Goal: Information Seeking & Learning: Understand process/instructions

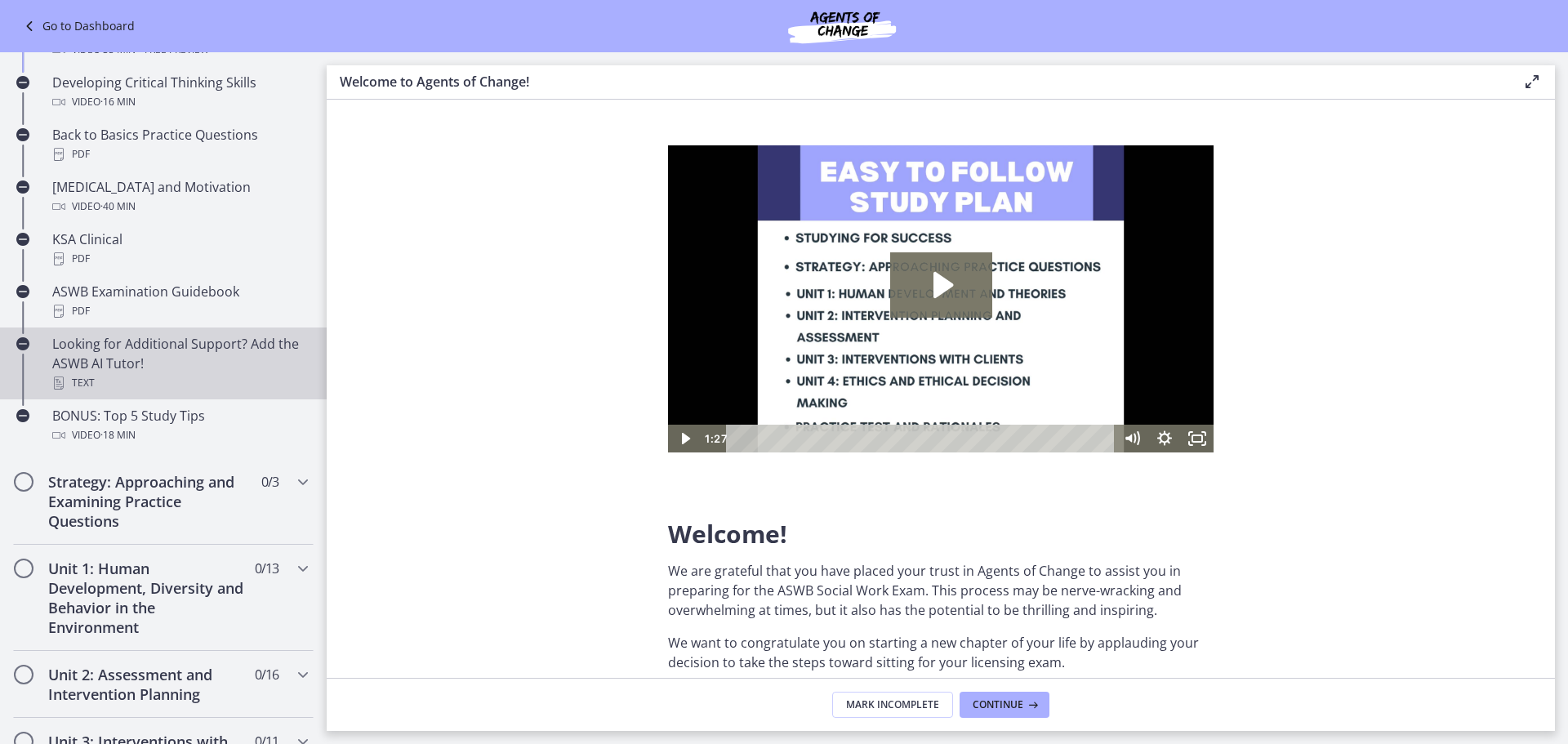
scroll to position [545, 0]
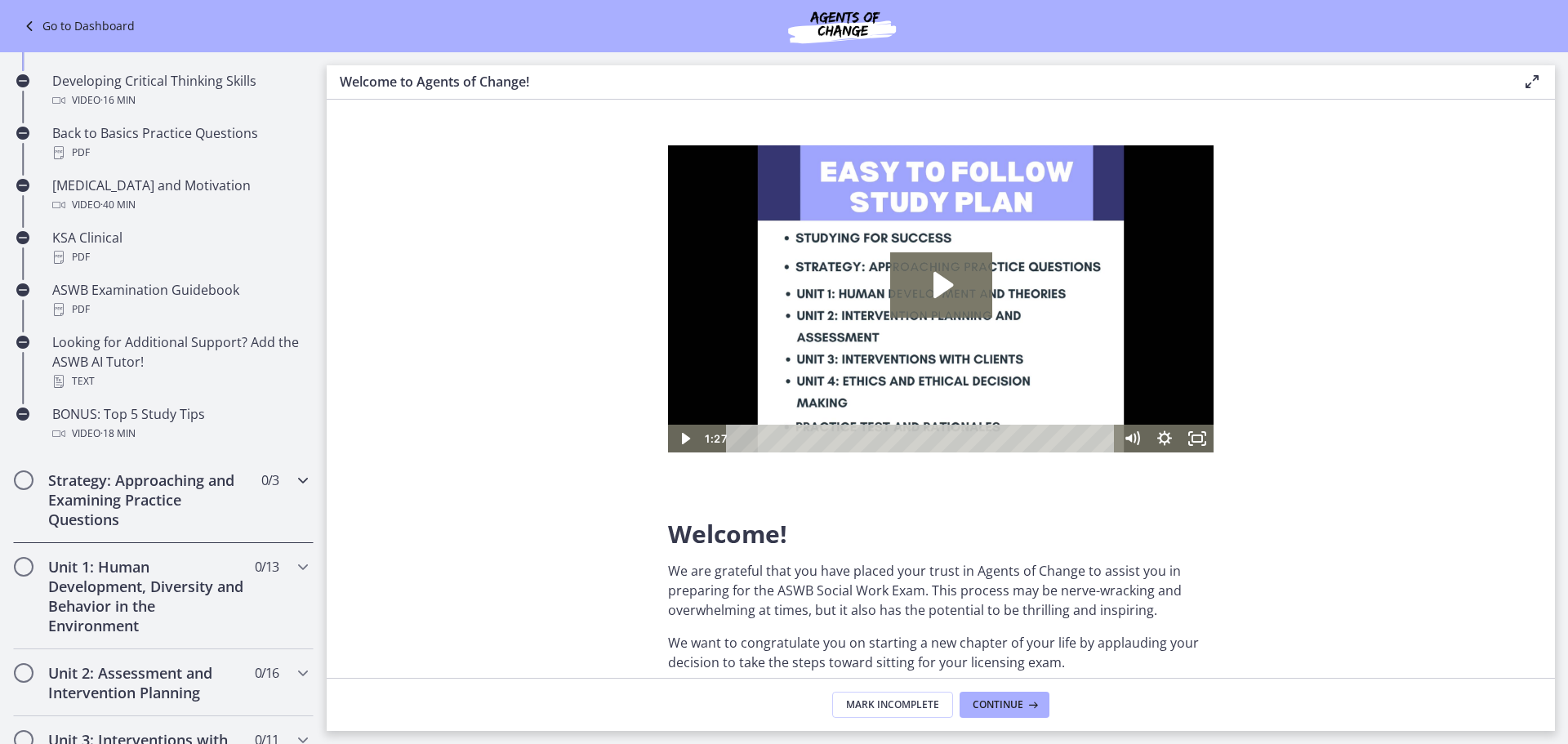
click at [179, 485] on h2 "Strategy: Approaching and Examining Practice Questions" at bounding box center [148, 500] width 199 height 59
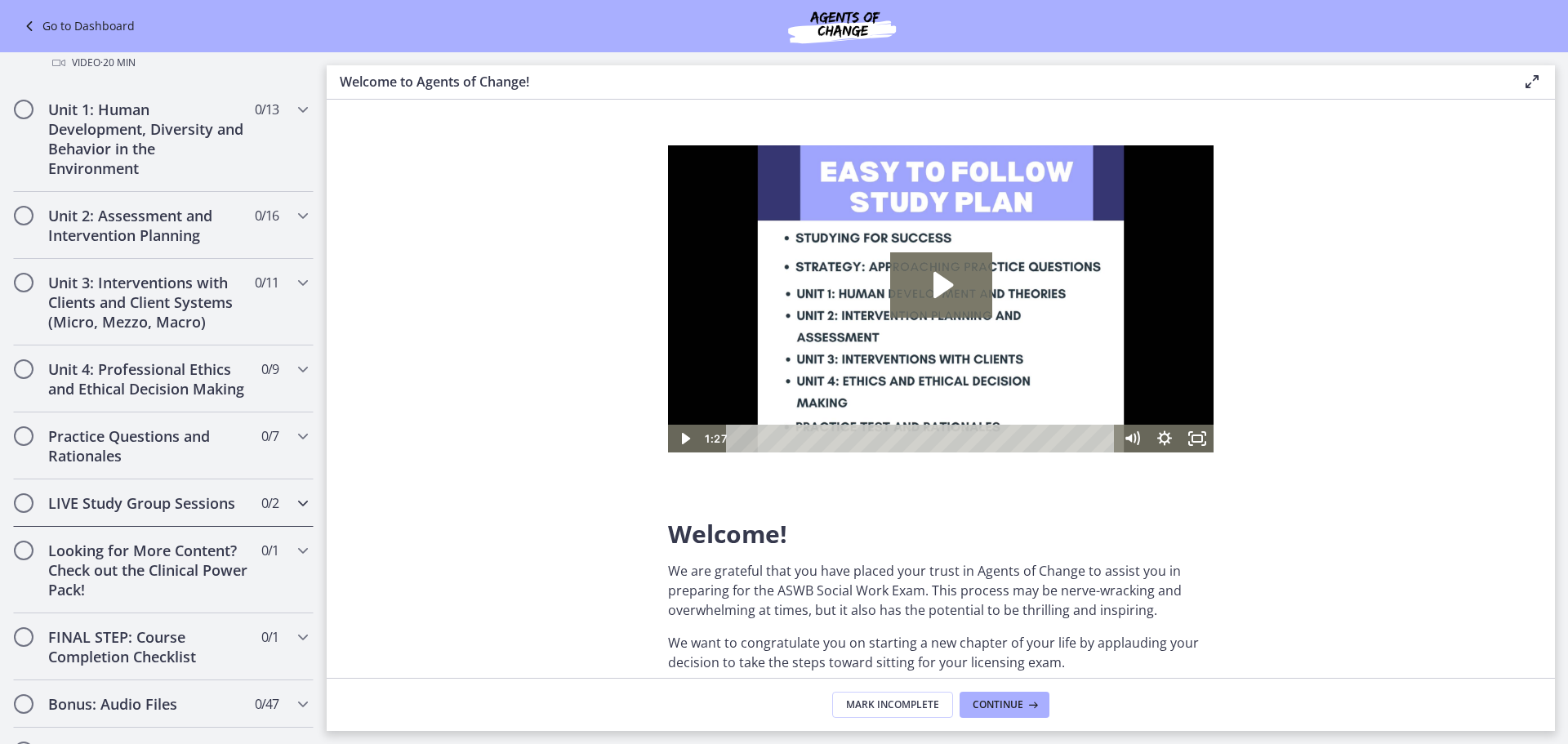
click at [173, 504] on h2 "LIVE Study Group Sessions" at bounding box center [148, 504] width 199 height 20
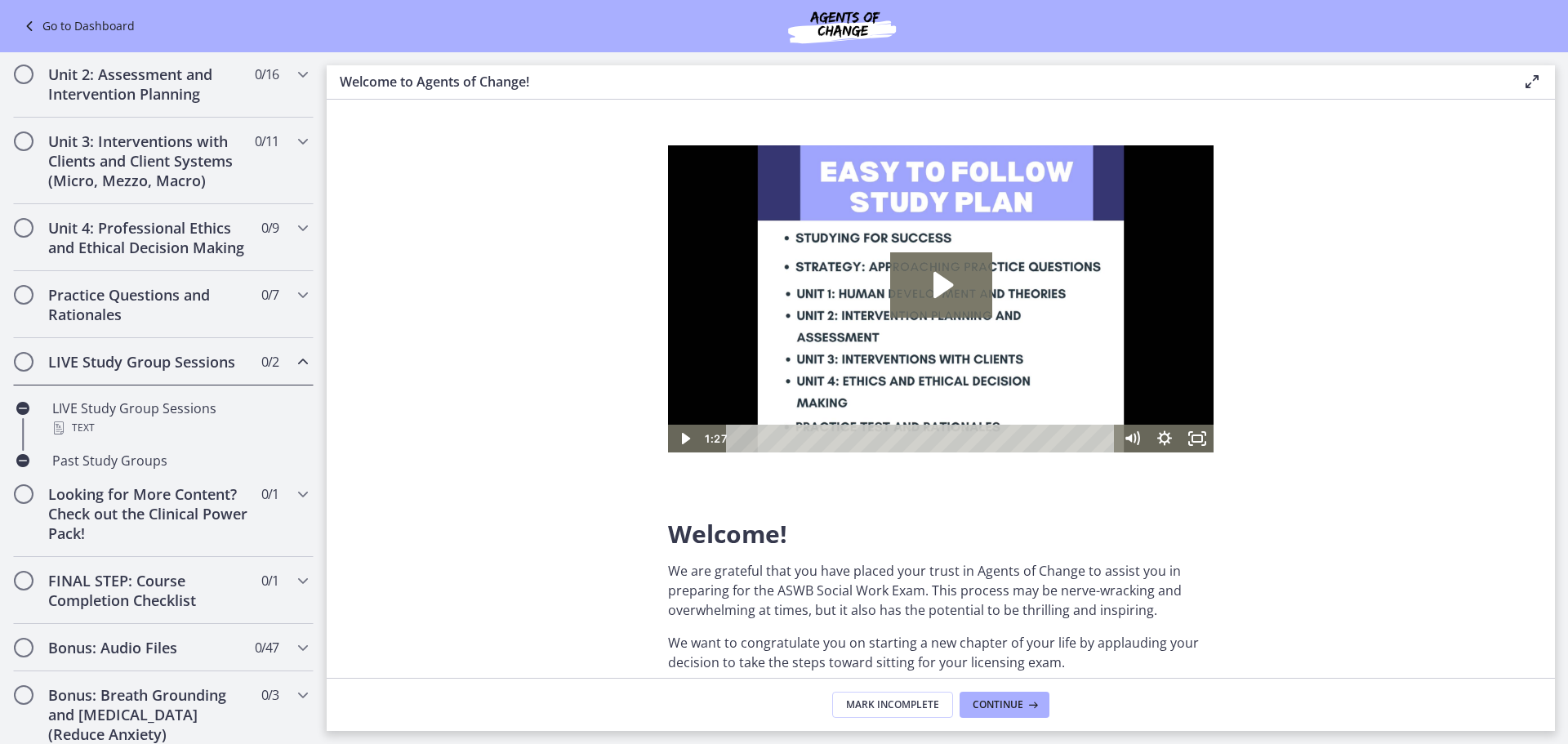
scroll to position [542, 0]
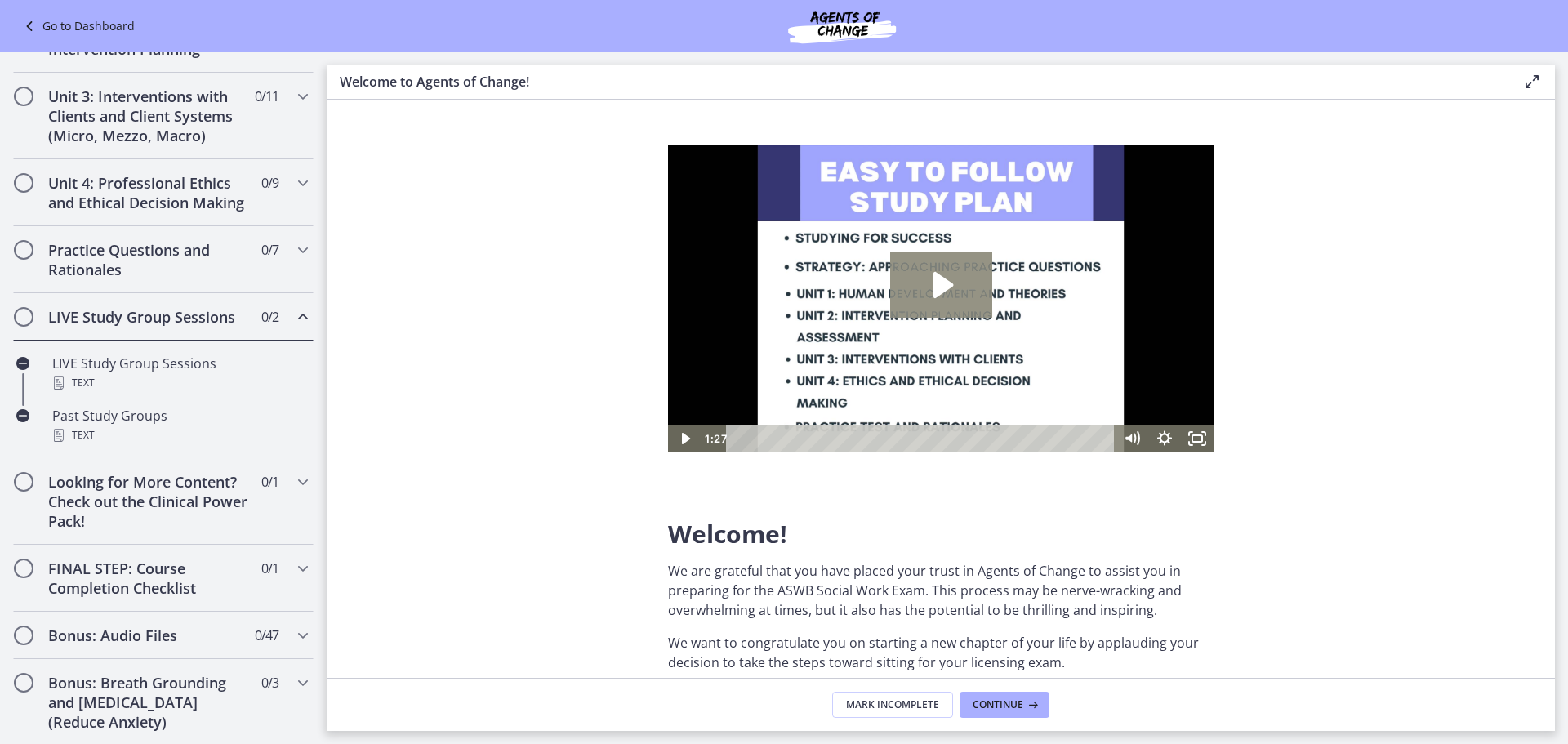
click at [920, 291] on icon "Play Video: c1o6hcmjueu5qasqsu00.mp4" at bounding box center [941, 285] width 102 height 65
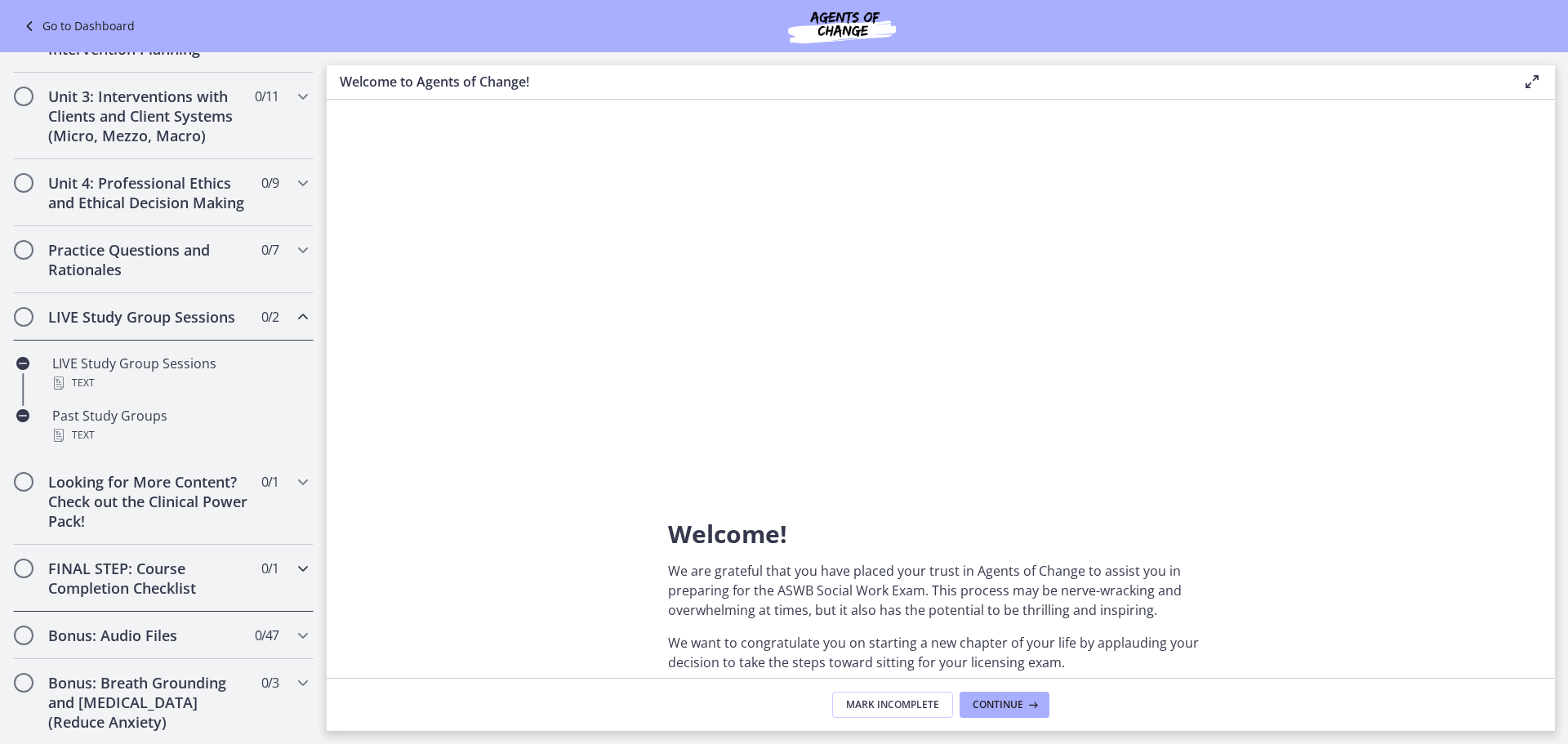
click at [128, 591] on h2 "FINAL STEP: Course Completion Checklist" at bounding box center [148, 578] width 199 height 39
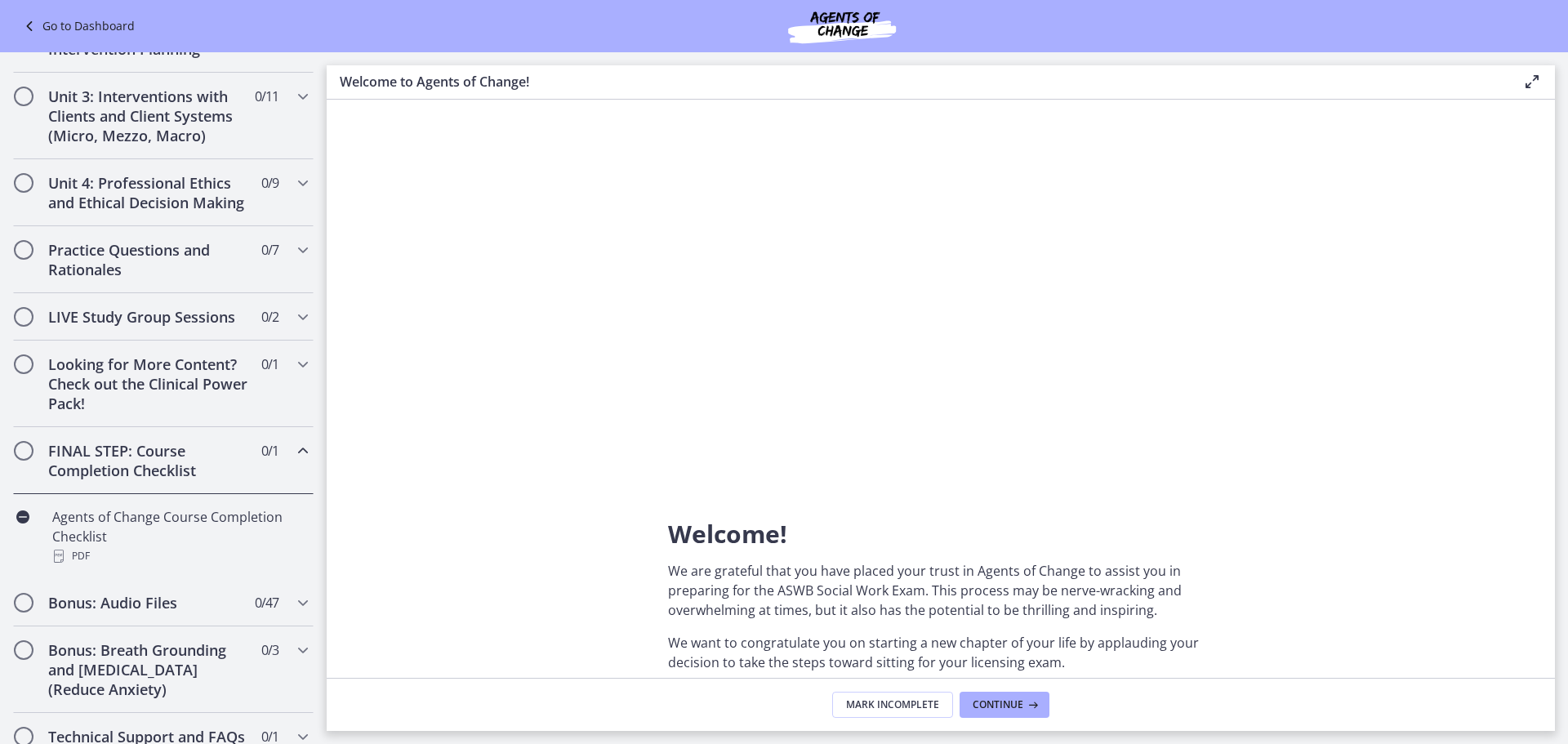
click at [153, 463] on h2 "FINAL STEP: Course Completion Checklist" at bounding box center [148, 460] width 199 height 39
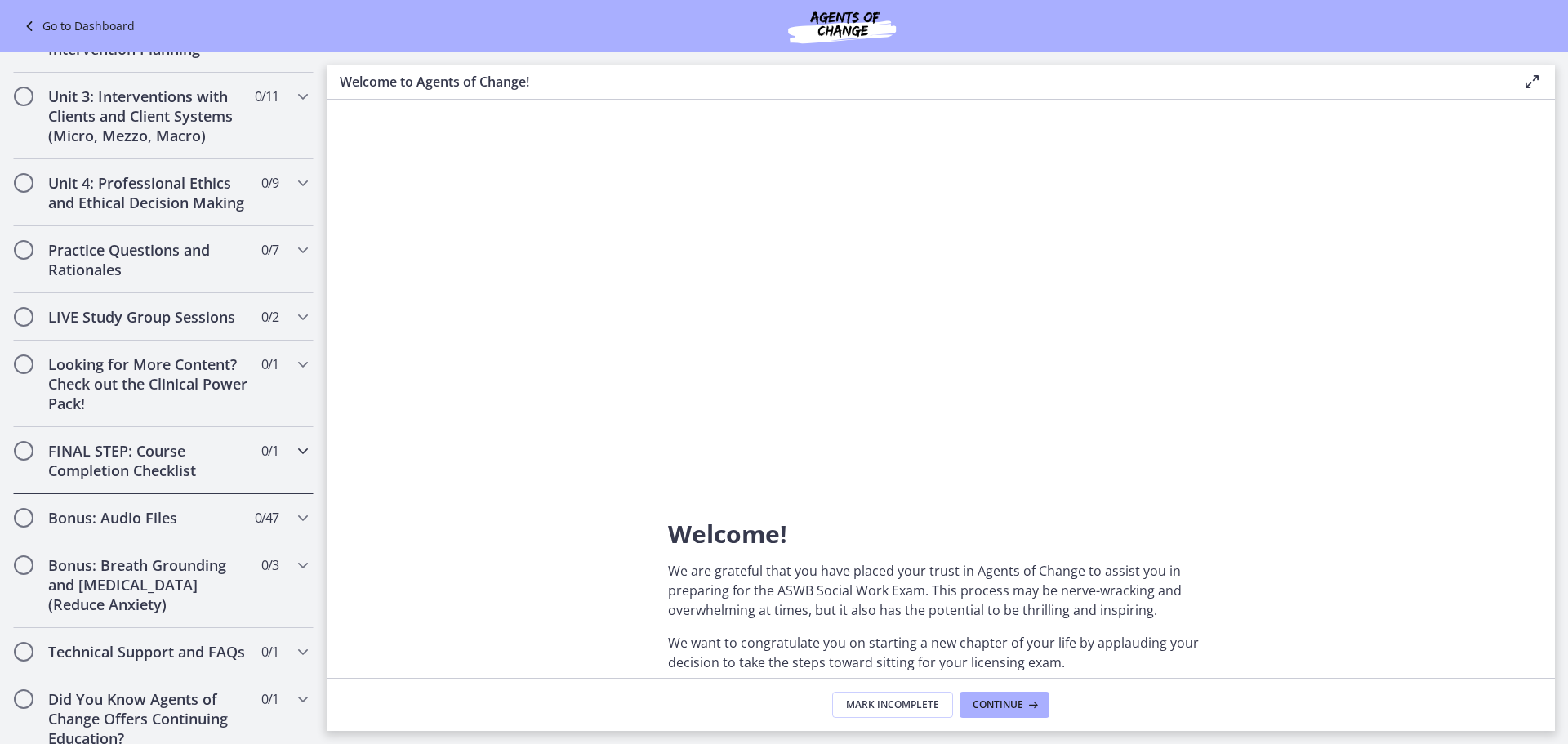
click at [156, 462] on h2 "FINAL STEP: Course Completion Checklist" at bounding box center [148, 460] width 199 height 39
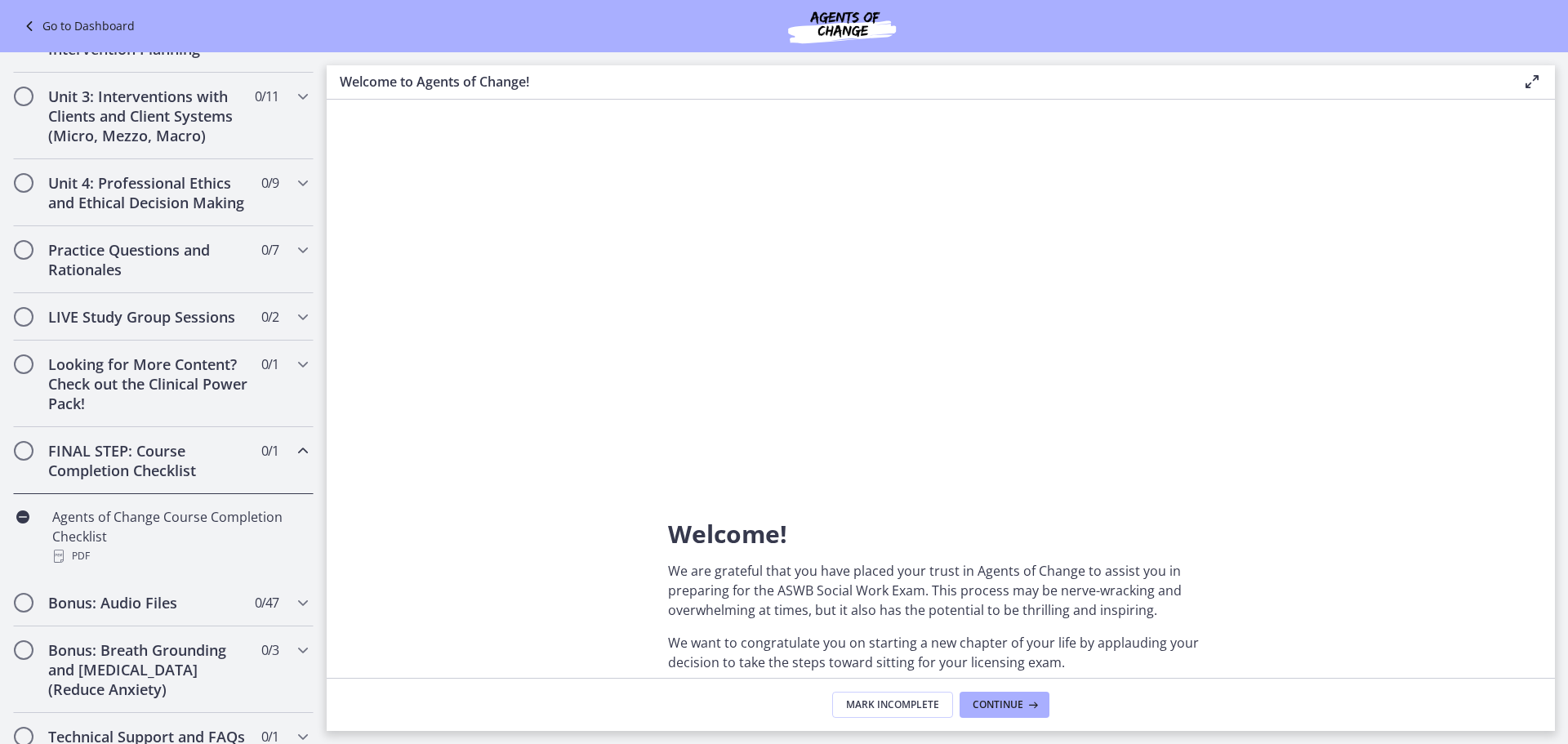
click at [24, 453] on span "Chapters" at bounding box center [24, 451] width 17 height 17
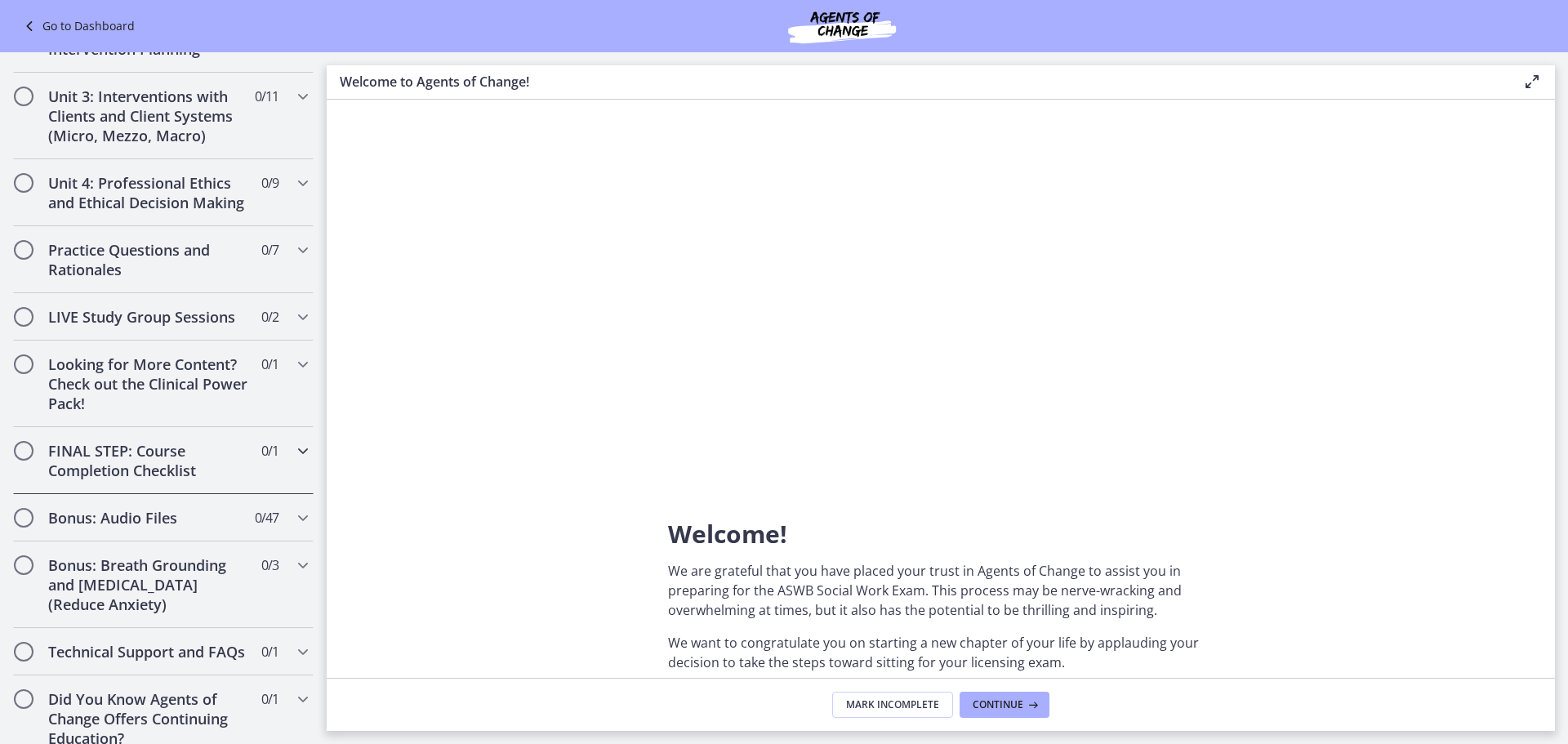
click at [24, 454] on span "Chapters" at bounding box center [24, 451] width 17 height 17
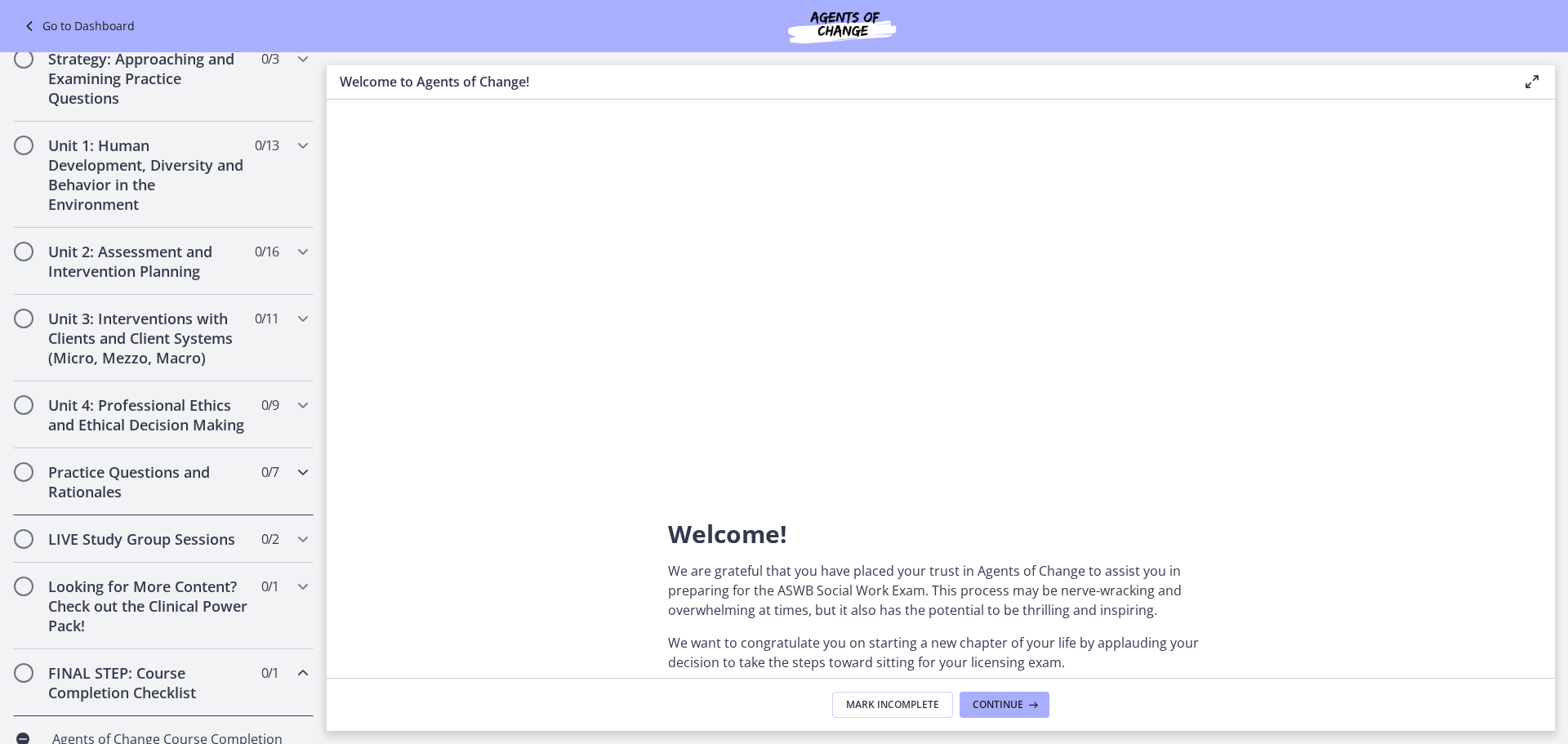
scroll to position [0, 0]
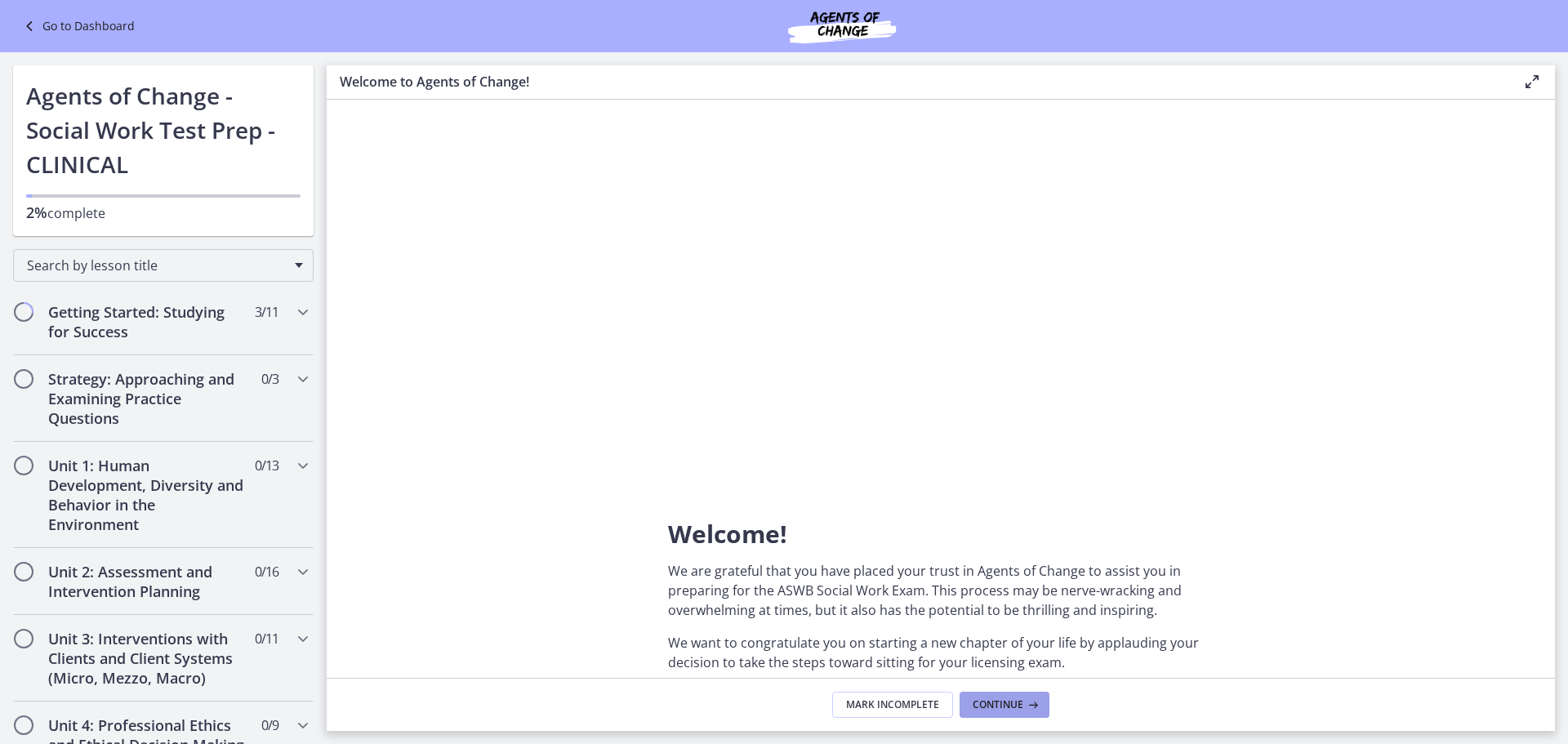
click at [1014, 699] on span "Continue" at bounding box center [998, 705] width 51 height 13
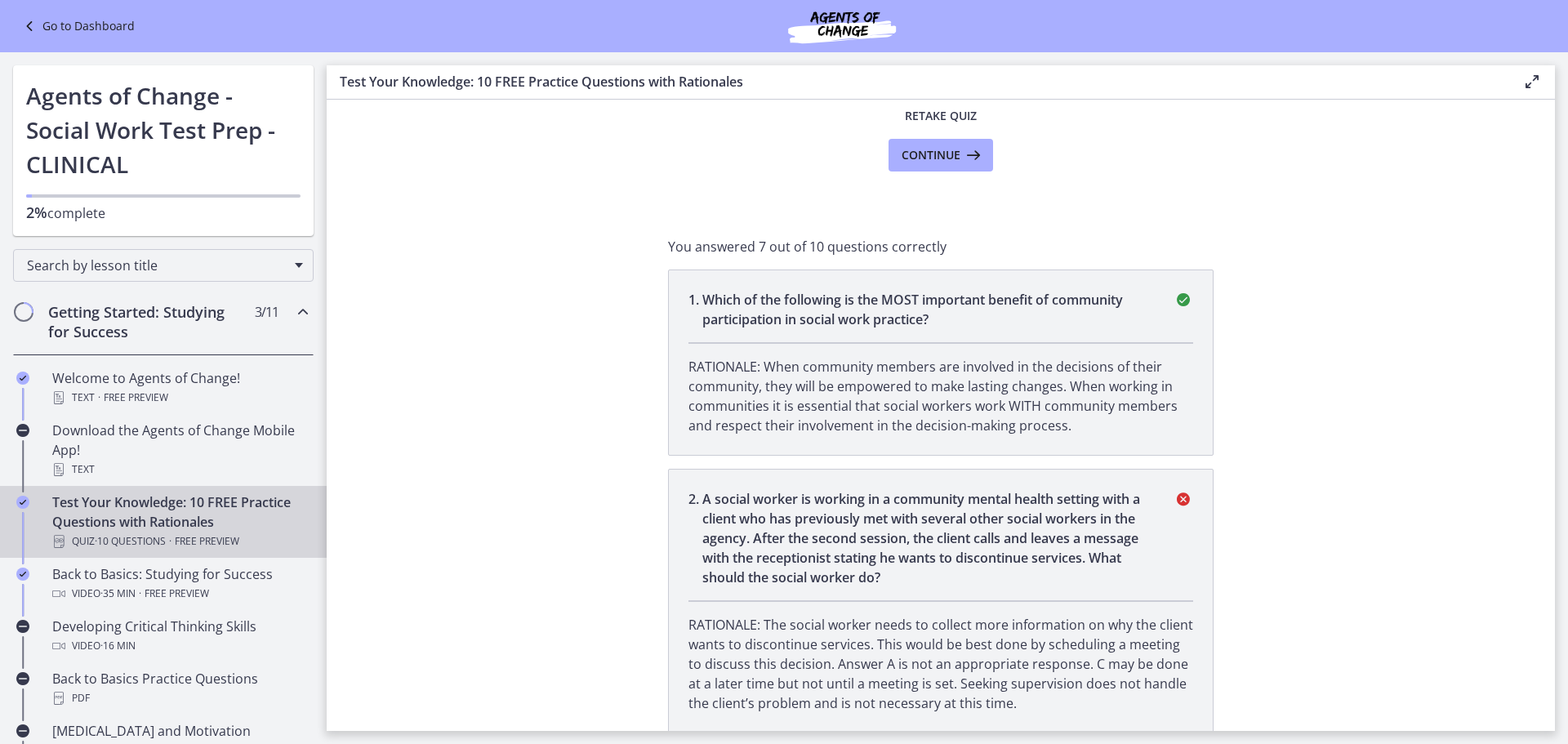
scroll to position [192, 0]
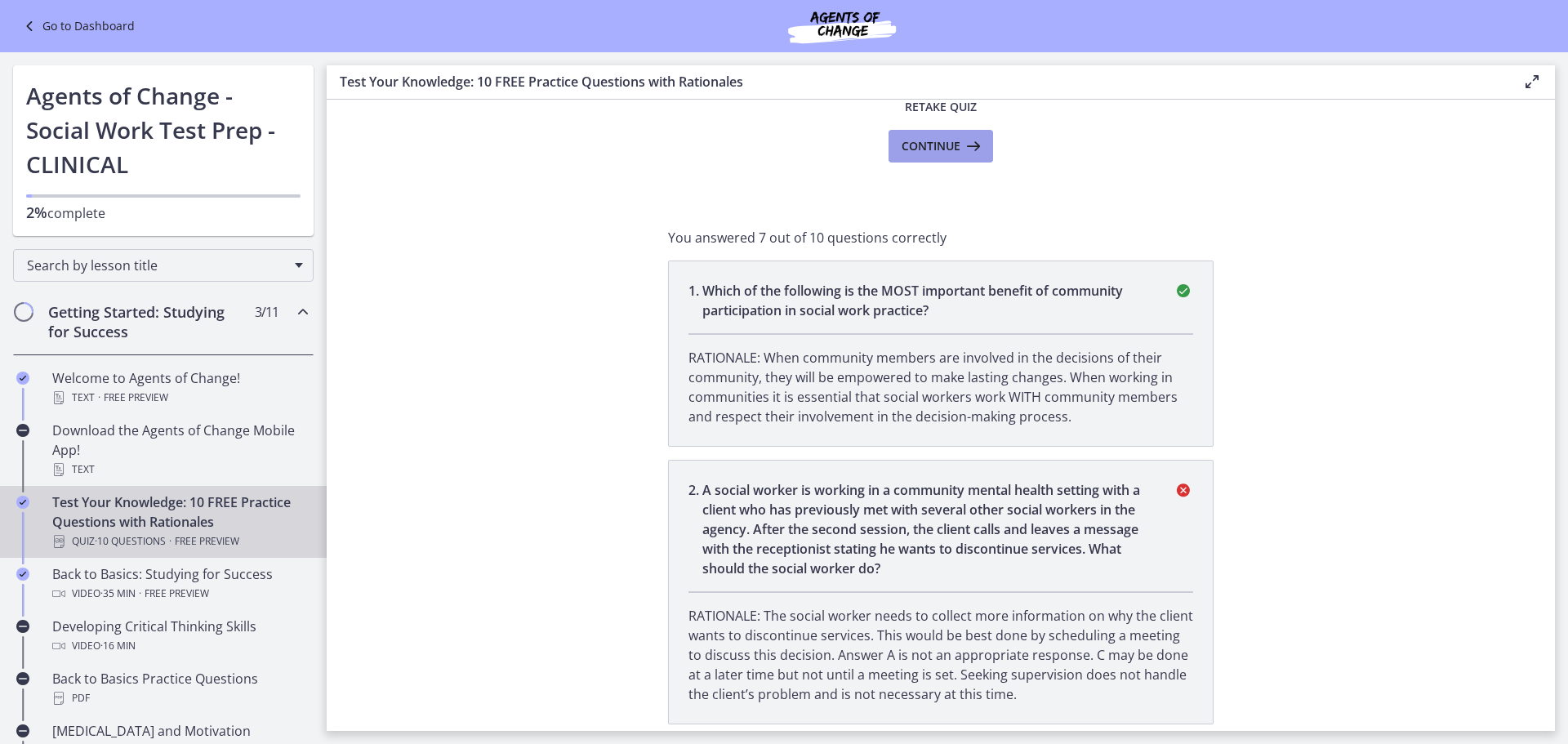
click at [923, 156] on button "Continue" at bounding box center [940, 146] width 104 height 33
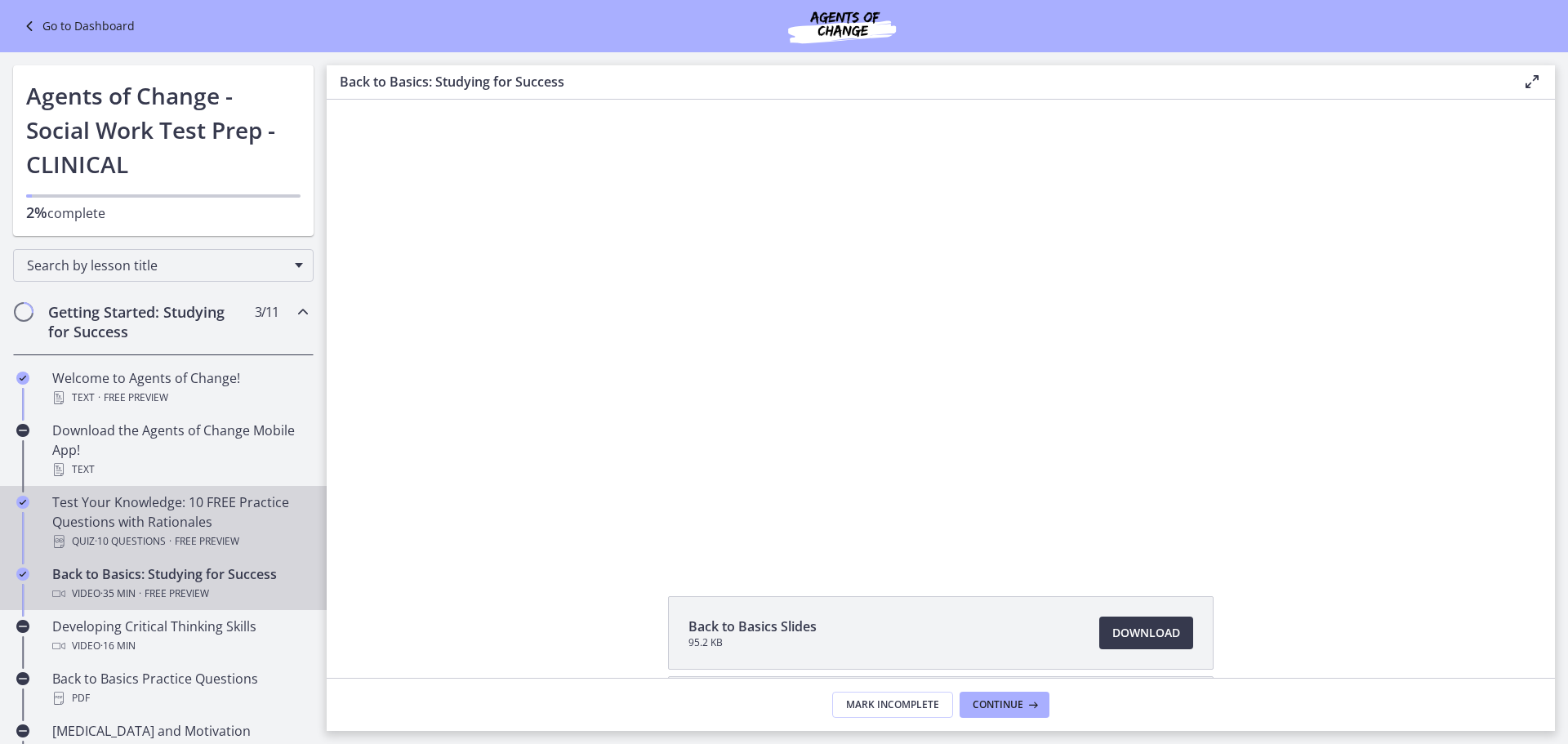
click at [129, 526] on div "Test Your Knowledge: 10 FREE Practice Questions with Rationales Quiz · 10 Quest…" at bounding box center [180, 522] width 255 height 59
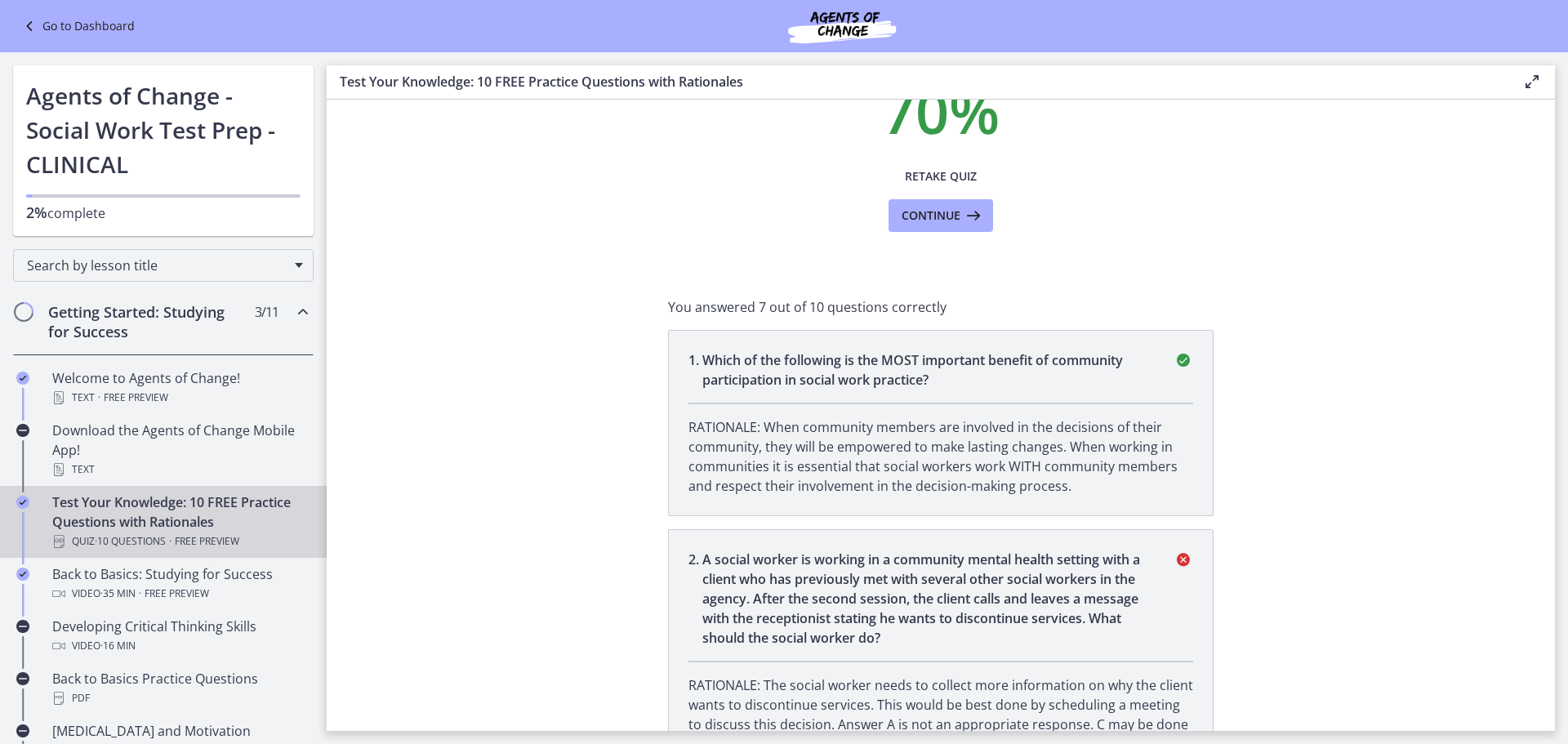
scroll to position [122, 0]
click at [916, 215] on span "Continue" at bounding box center [930, 217] width 59 height 20
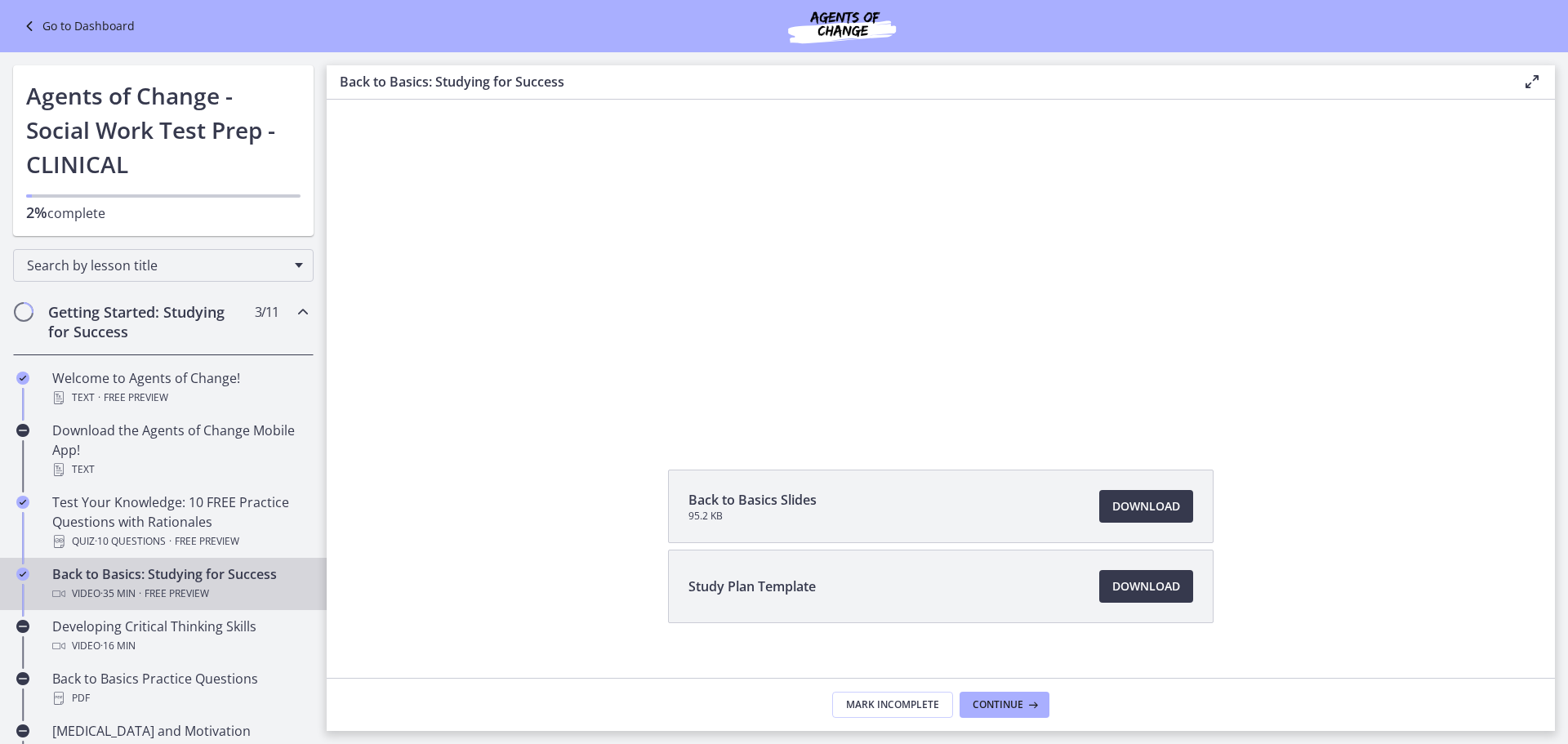
scroll to position [150, 0]
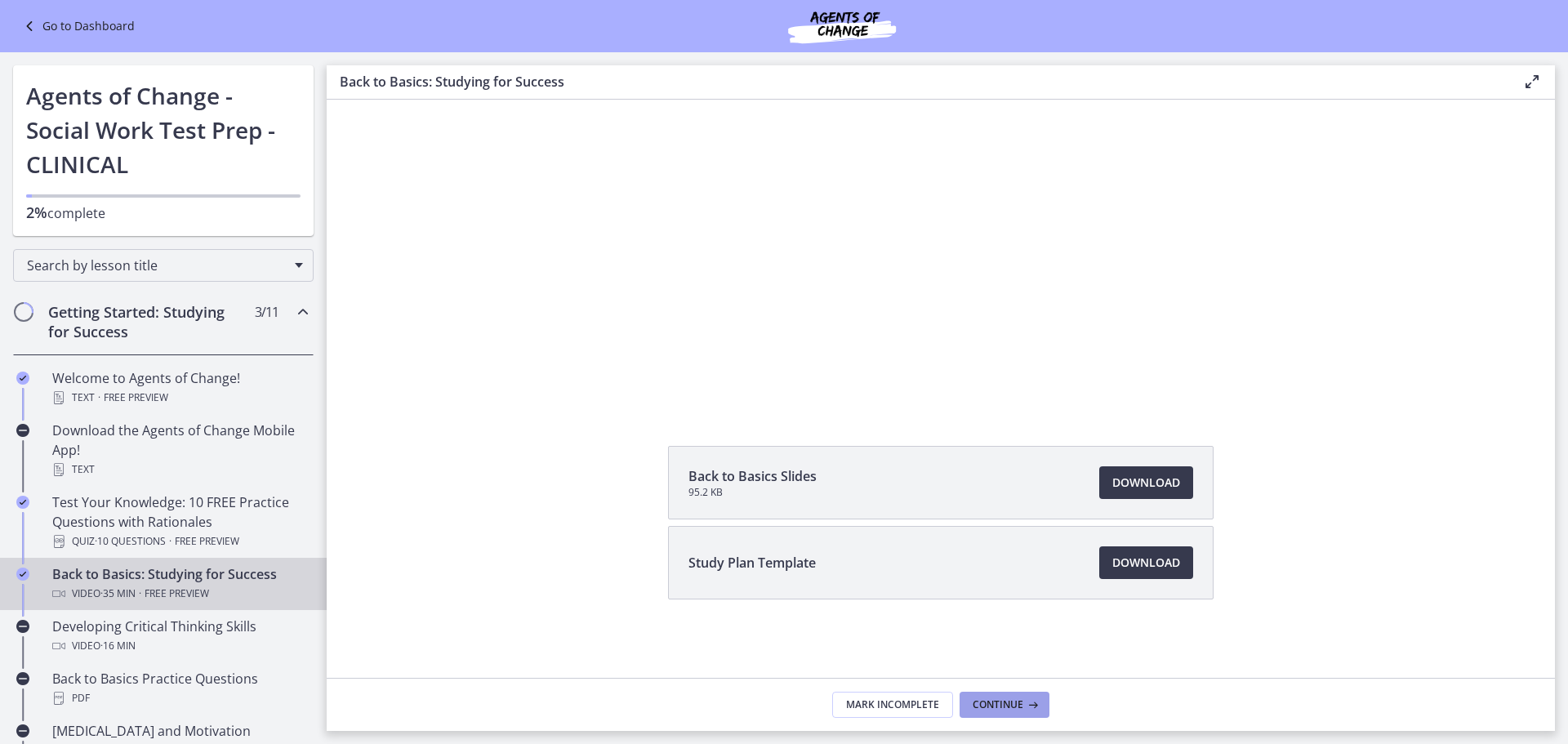
click at [998, 703] on span "Continue" at bounding box center [998, 705] width 51 height 13
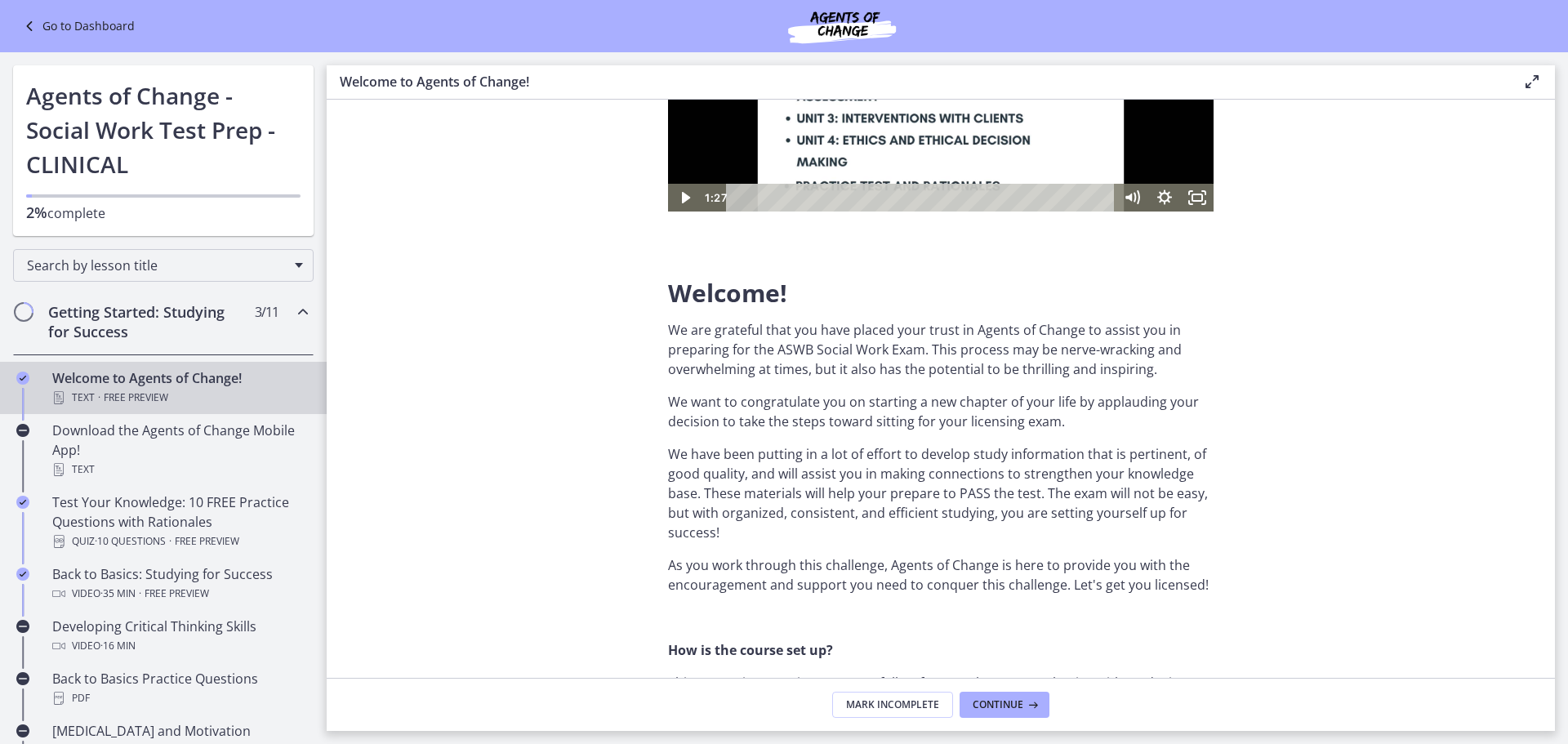
scroll to position [314, 0]
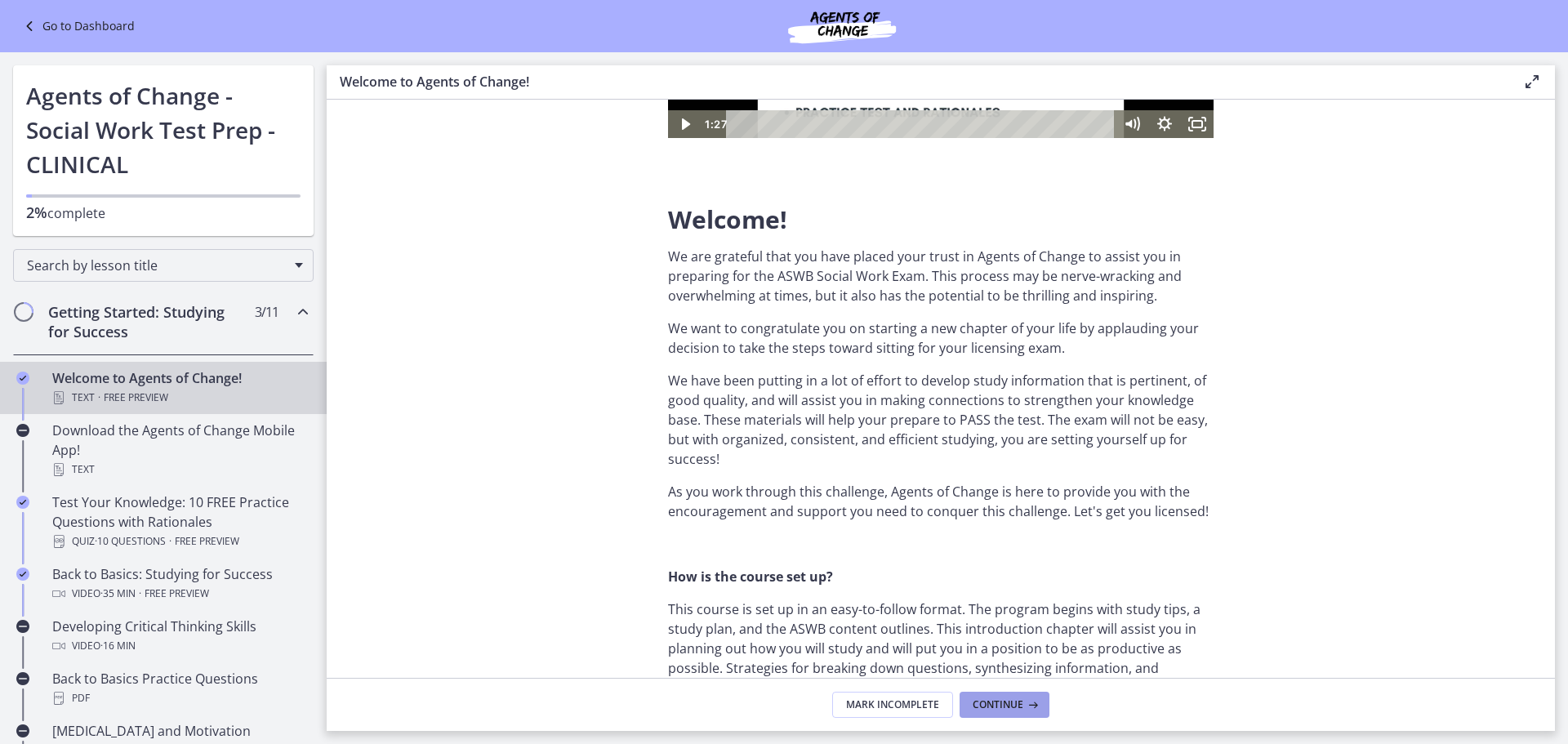
click at [1008, 711] on button "Continue" at bounding box center [1004, 705] width 90 height 26
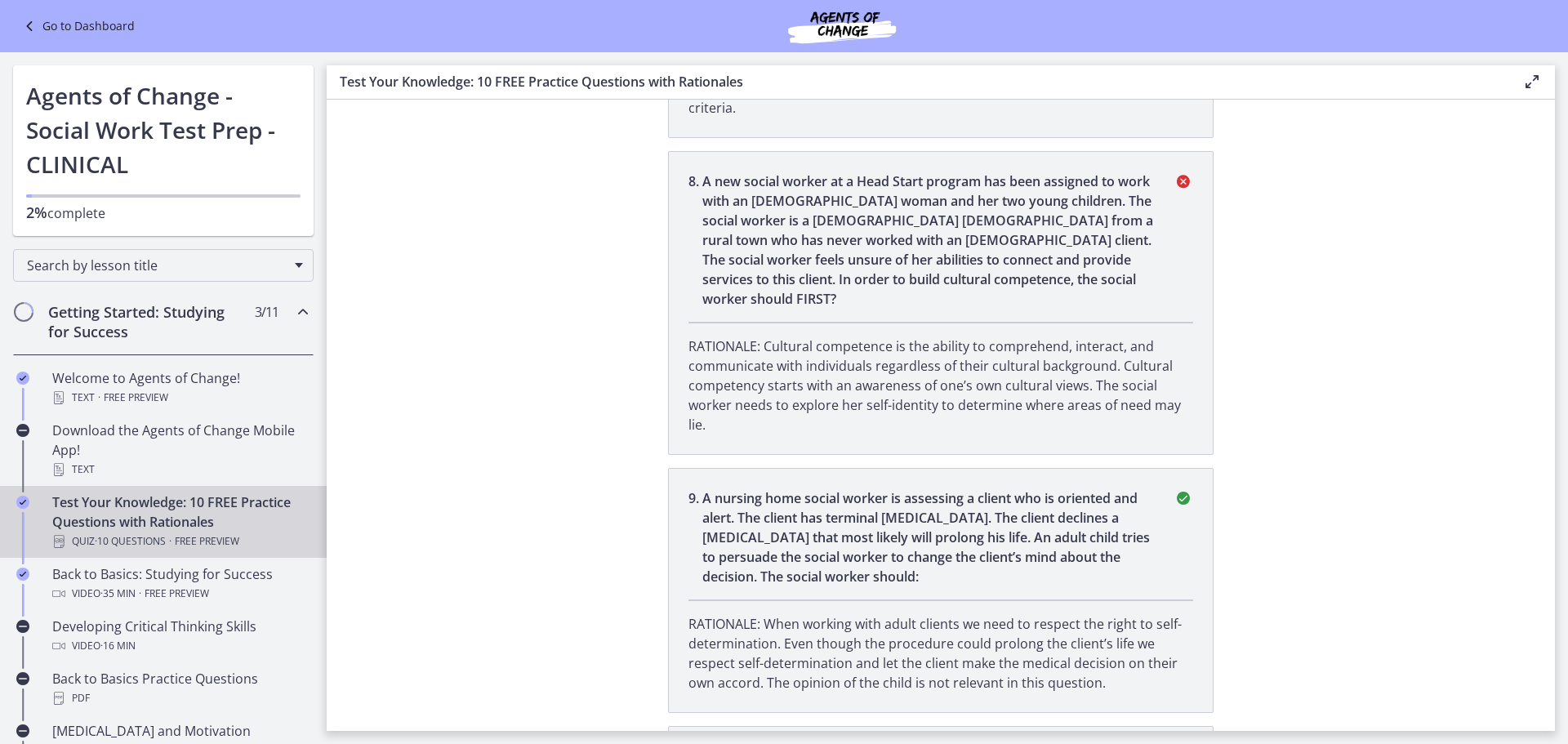
scroll to position [2277, 0]
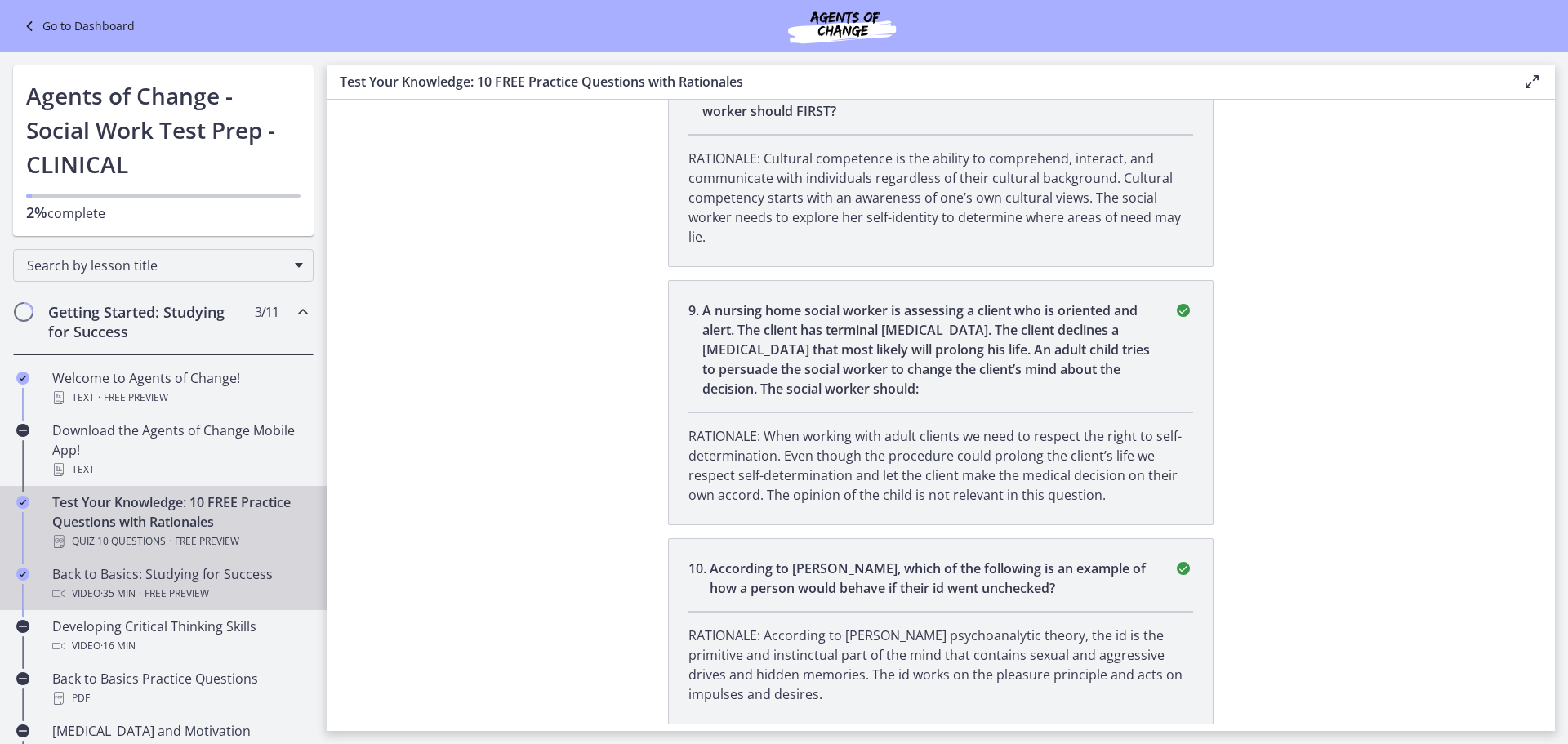
click at [178, 578] on div "Back to Basics: Studying for Success Video · 35 min · Free preview" at bounding box center [180, 584] width 255 height 39
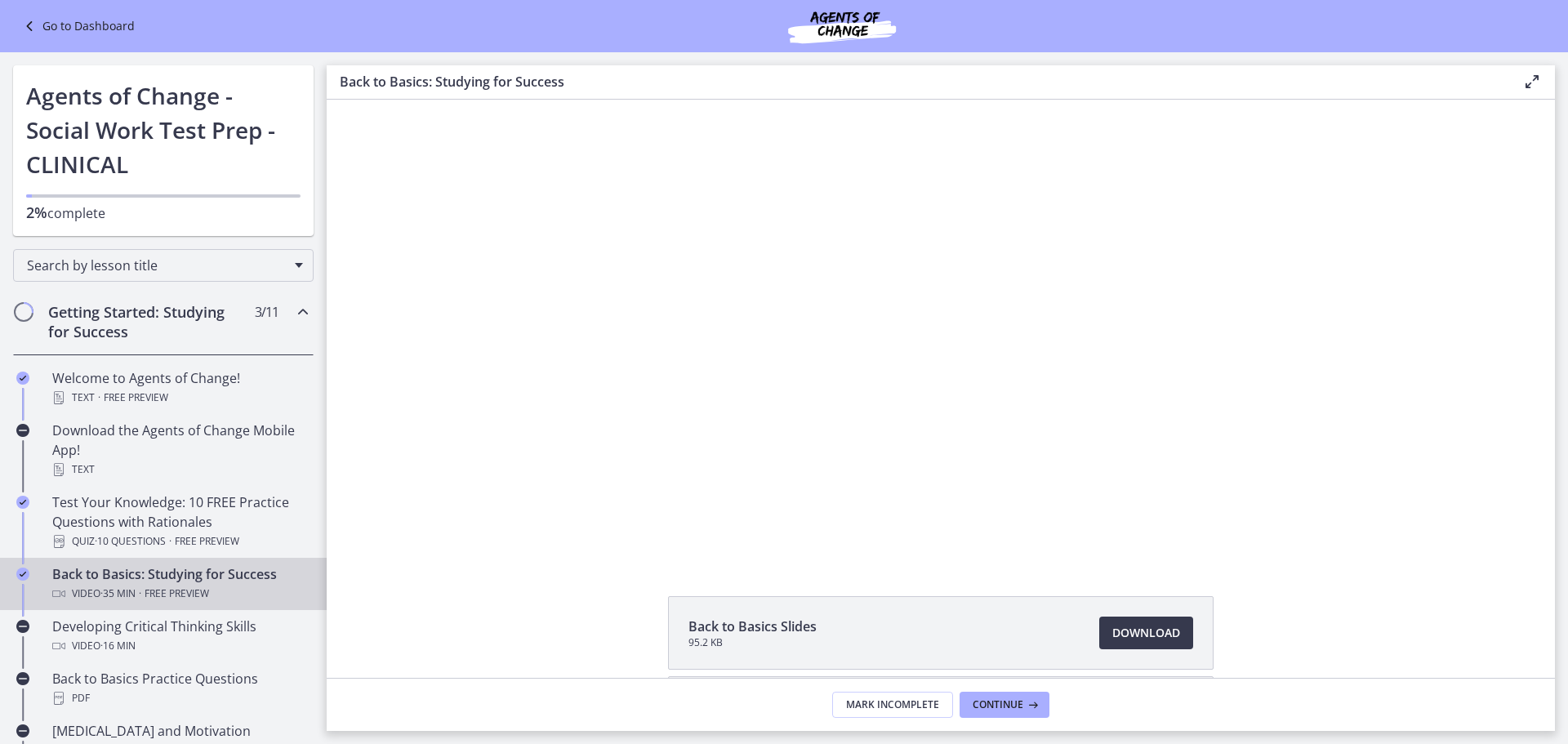
scroll to position [111, 0]
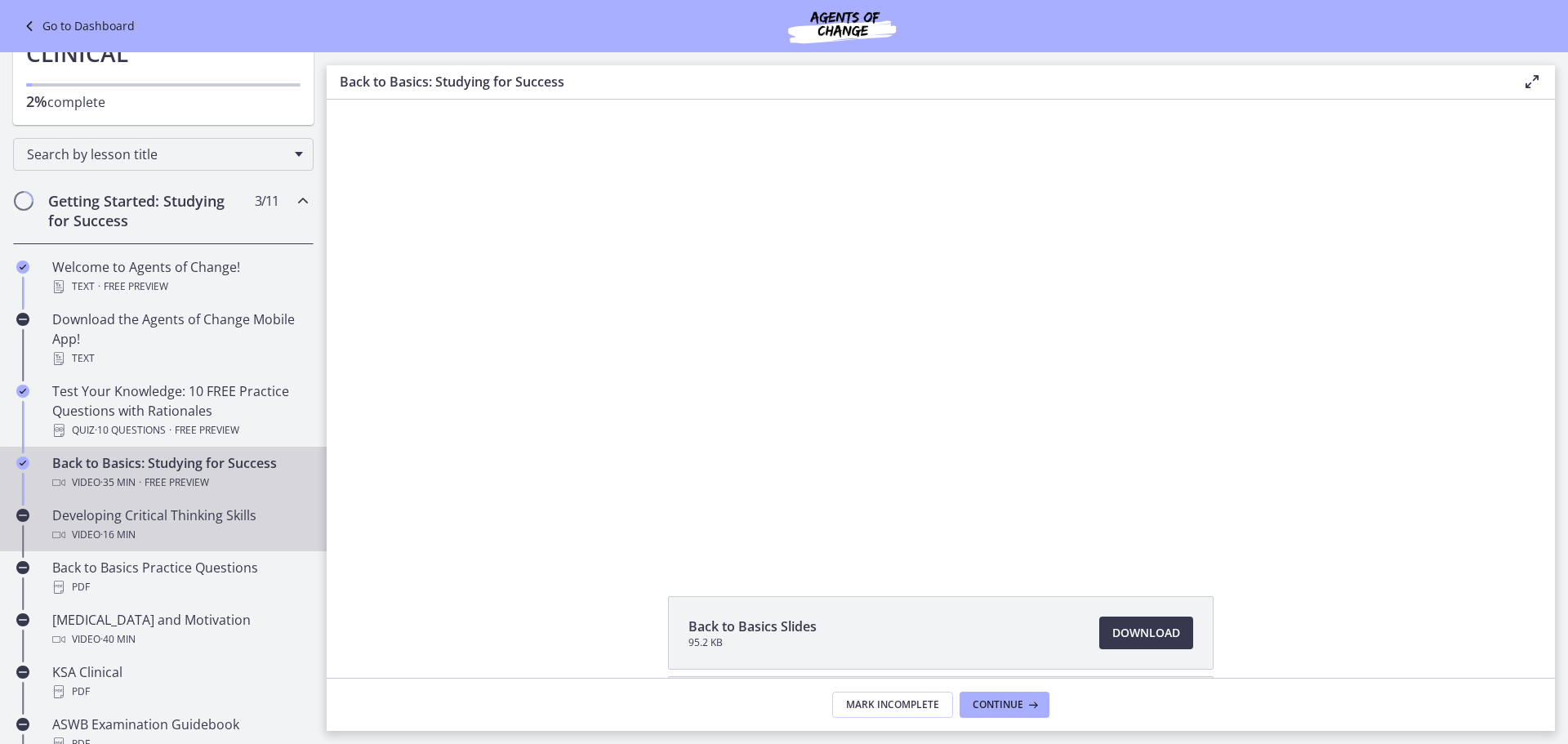
click at [193, 530] on div "Video · 16 min" at bounding box center [180, 535] width 255 height 20
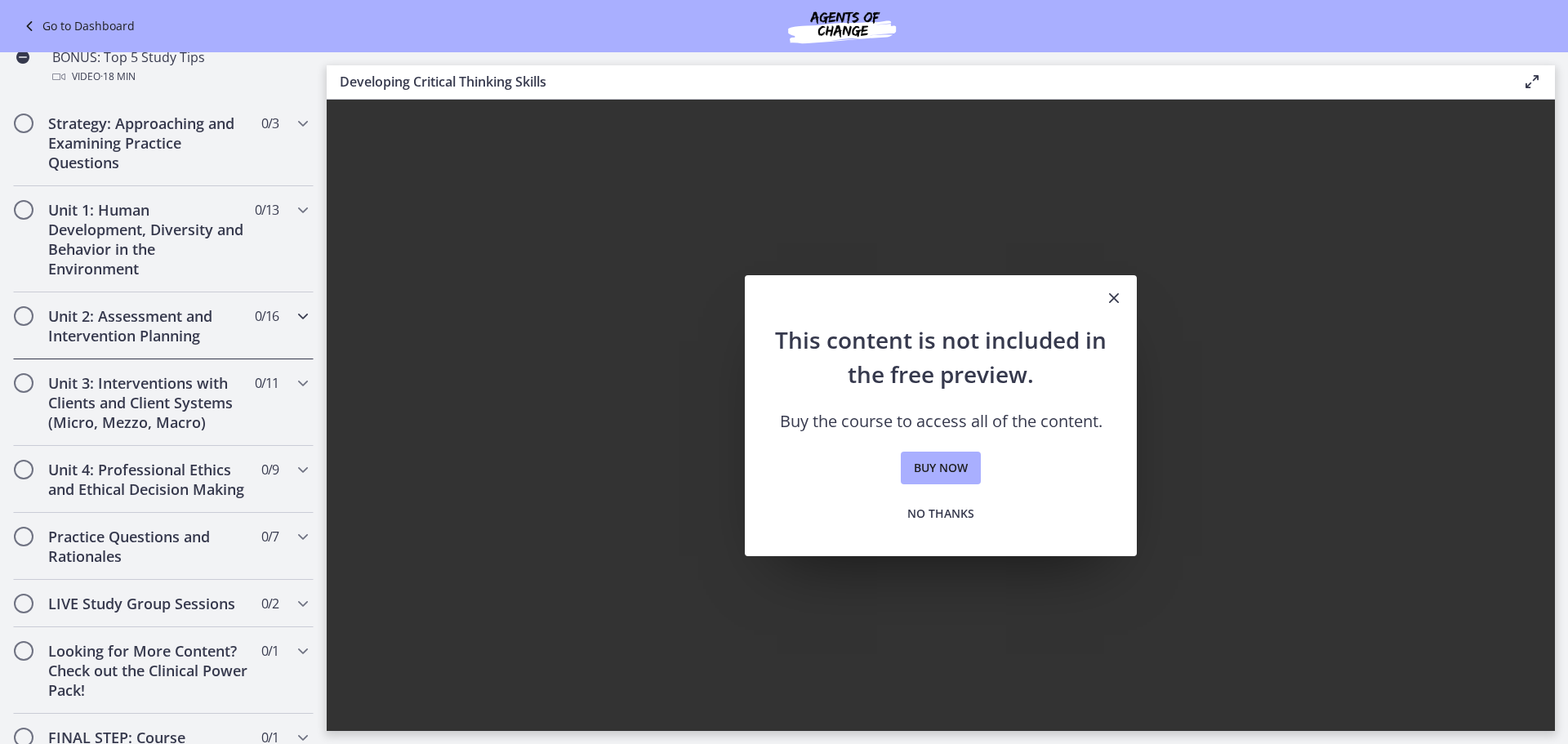
scroll to position [1187, 0]
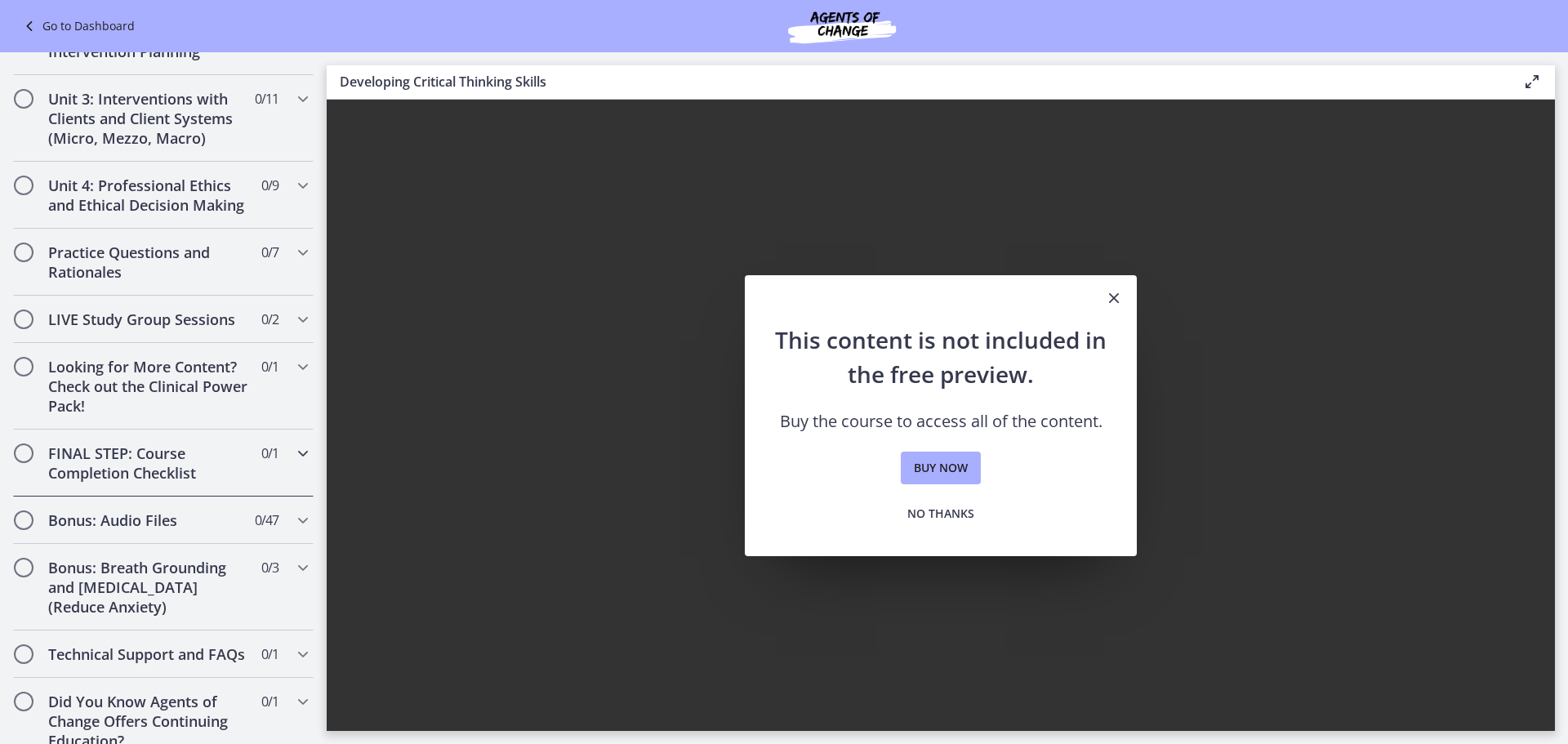
click at [41, 459] on div "FINAL STEP: Course Completion Checklist 0 / 1 Completed" at bounding box center [163, 463] width 300 height 67
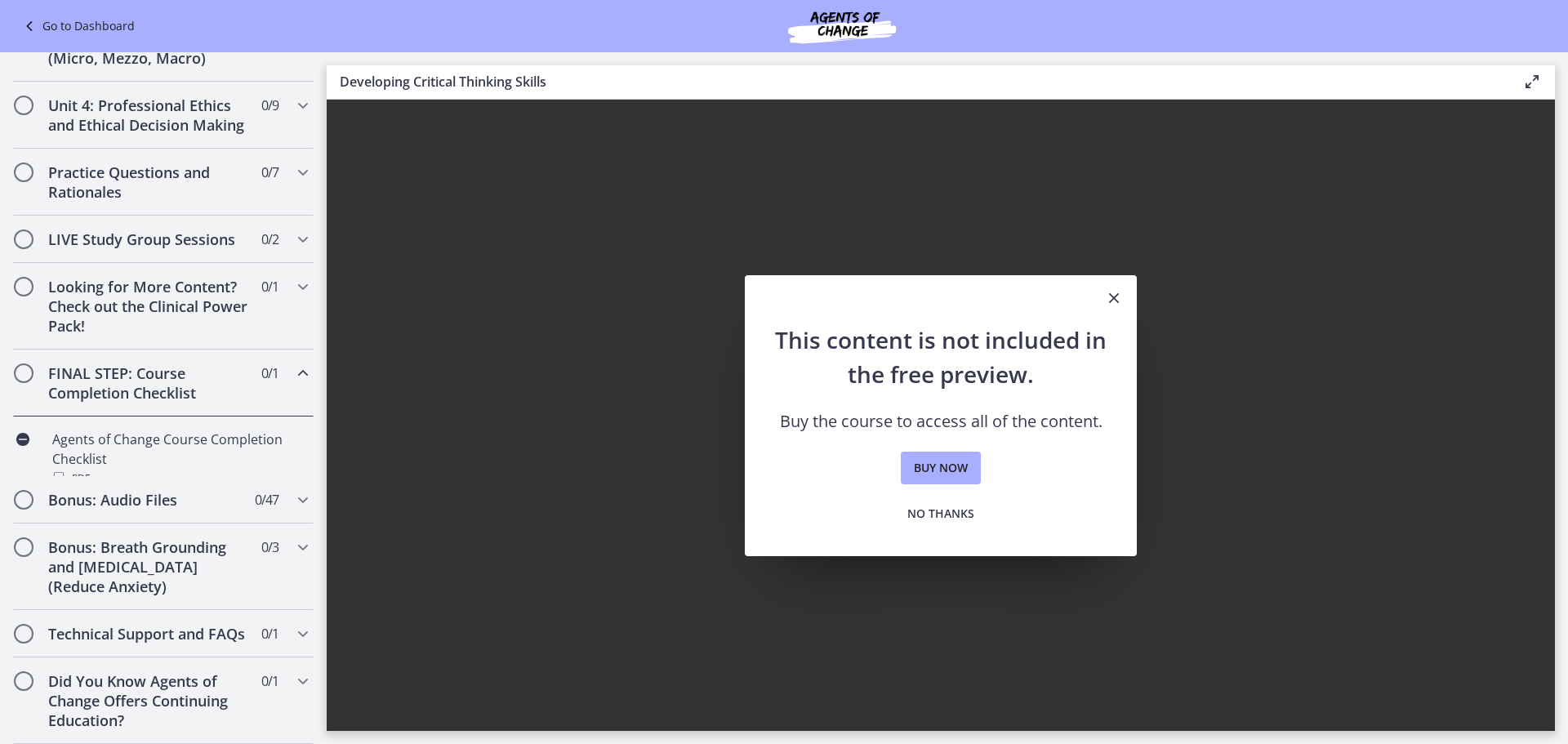
scroll to position [540, 0]
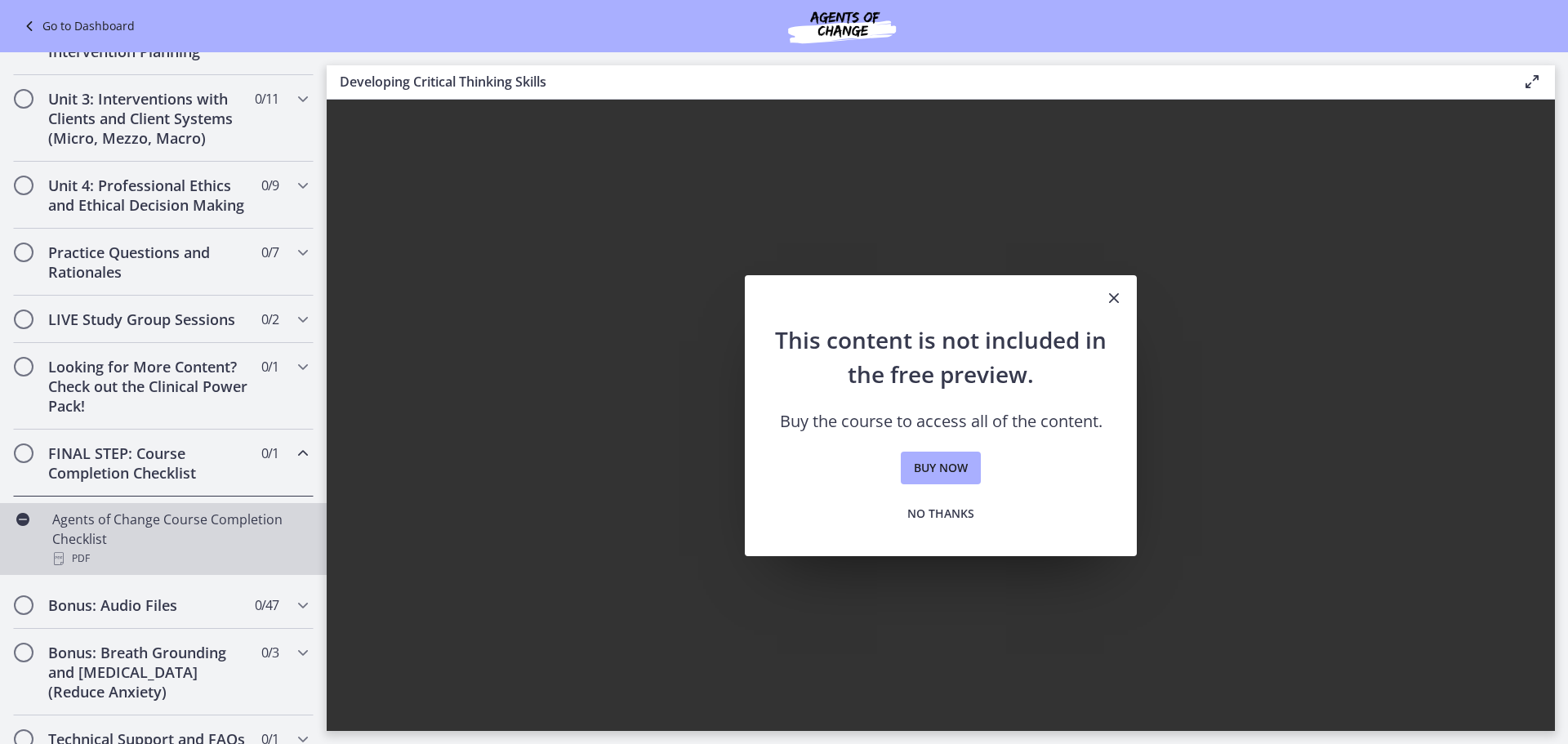
click at [127, 562] on div "PDF" at bounding box center [180, 559] width 255 height 20
click at [125, 562] on div "PDF" at bounding box center [180, 559] width 255 height 20
click at [33, 25] on icon at bounding box center [31, 27] width 23 height 20
